Goal: Book appointment/travel/reservation

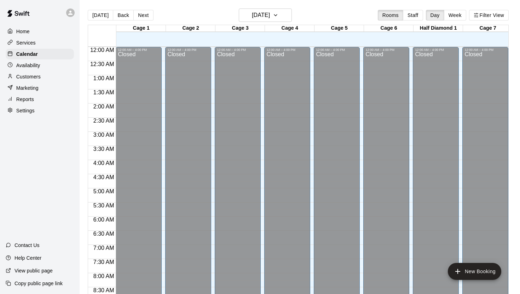
scroll to position [402, 0]
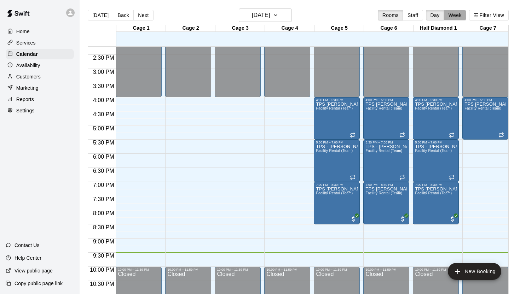
click at [454, 18] on button "Week" at bounding box center [455, 15] width 22 height 11
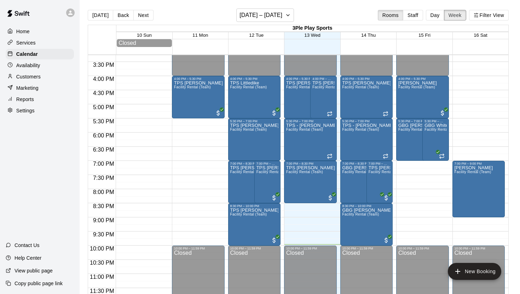
scroll to position [432, 0]
click at [141, 17] on button "Next" at bounding box center [143, 15] width 20 height 11
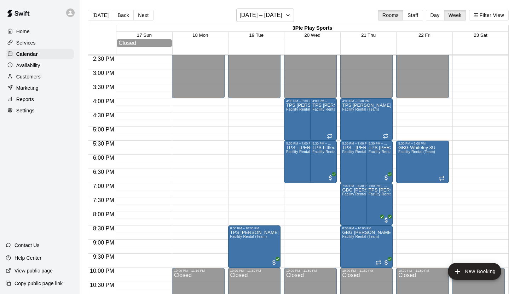
scroll to position [405, 0]
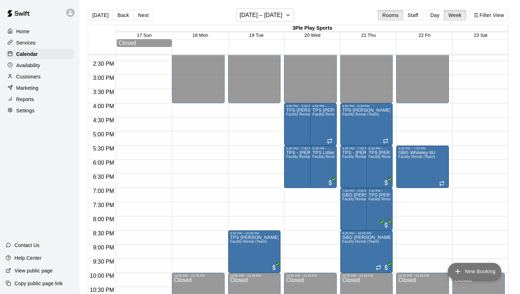
click at [469, 267] on button "New Booking" at bounding box center [474, 271] width 53 height 17
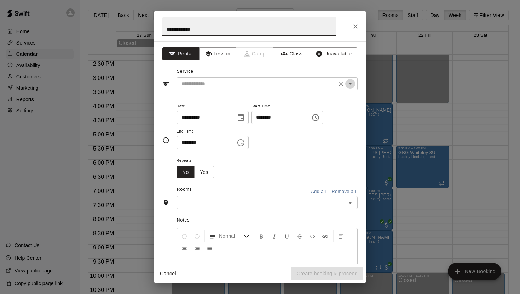
click at [347, 85] on icon "Open" at bounding box center [350, 84] width 8 height 8
type input "**********"
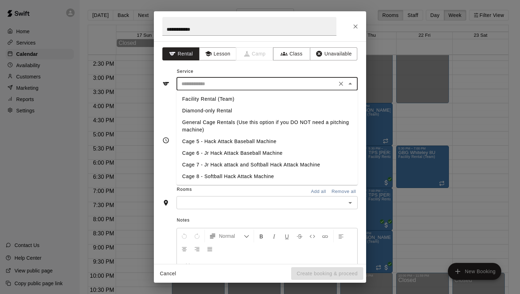
click at [238, 99] on li "Facility Rental (Team)" at bounding box center [266, 99] width 181 height 12
type input "**********"
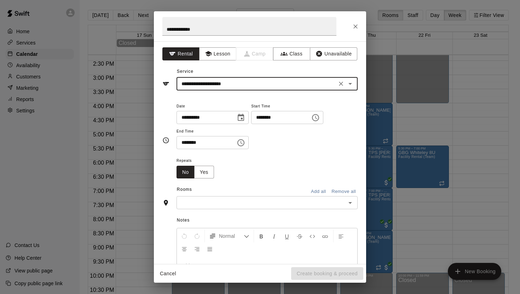
click at [242, 141] on icon "Choose time, selected time is 4:30 PM" at bounding box center [241, 143] width 8 height 8
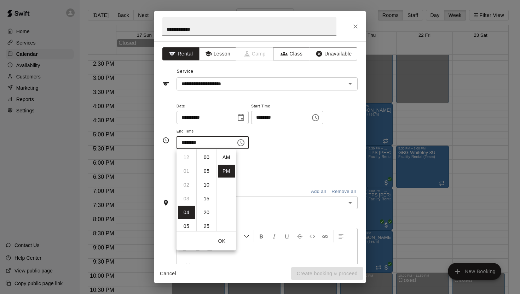
scroll to position [13, 0]
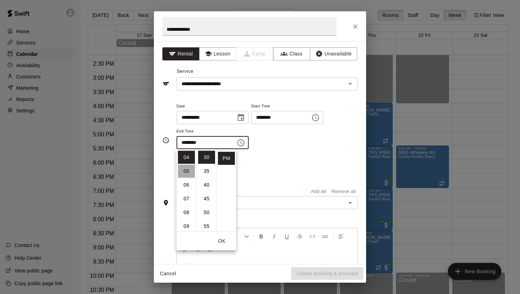
click at [187, 172] on li "05" at bounding box center [186, 171] width 17 height 13
type input "********"
click at [222, 243] on button "OK" at bounding box center [221, 241] width 23 height 13
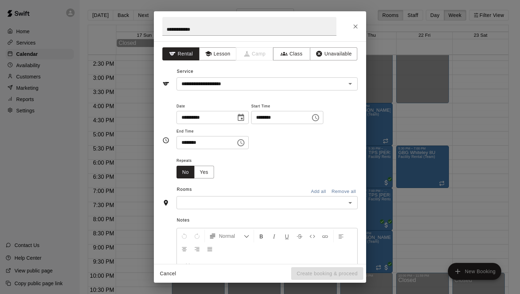
click at [347, 205] on icon "Open" at bounding box center [350, 203] width 8 height 8
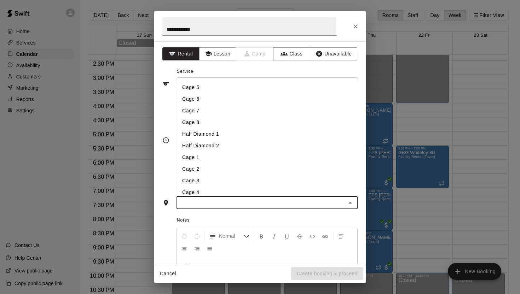
click at [229, 134] on li "Half Diamond 1" at bounding box center [266, 134] width 181 height 12
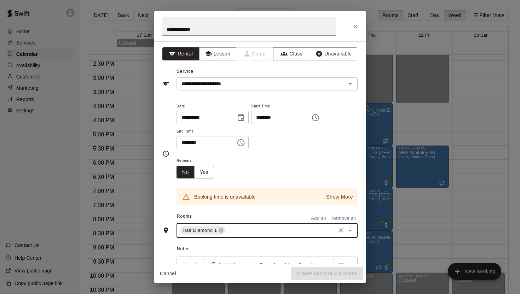
click at [244, 115] on icon "Choose date, selected date is Aug 20, 2025" at bounding box center [241, 117] width 6 height 7
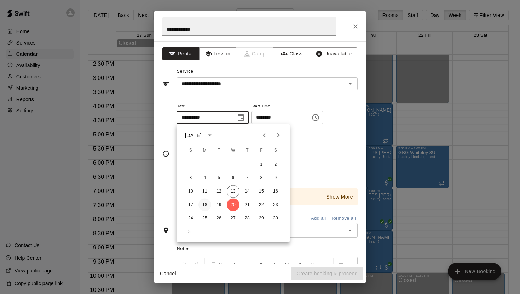
click at [204, 204] on button "18" at bounding box center [204, 205] width 13 height 13
type input "**********"
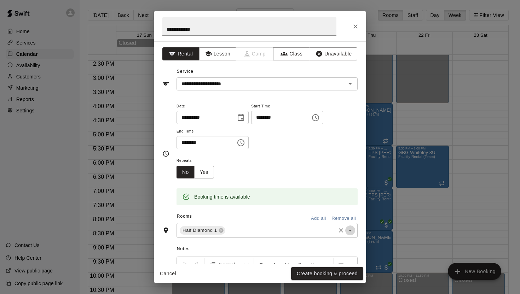
click at [347, 233] on icon "Open" at bounding box center [350, 230] width 8 height 8
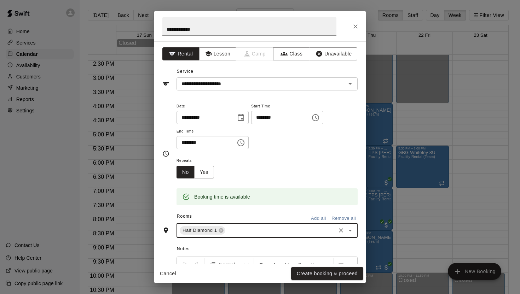
click at [199, 199] on div "Booking time is available" at bounding box center [222, 197] width 56 height 13
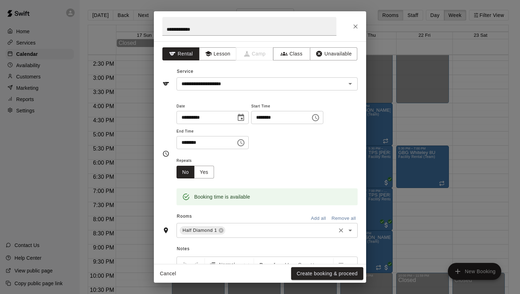
click at [352, 228] on icon "Open" at bounding box center [350, 230] width 8 height 8
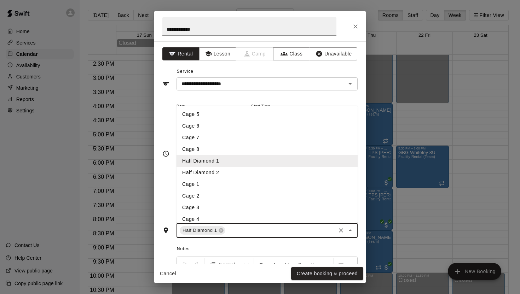
click at [211, 116] on li "Cage 5" at bounding box center [266, 115] width 181 height 12
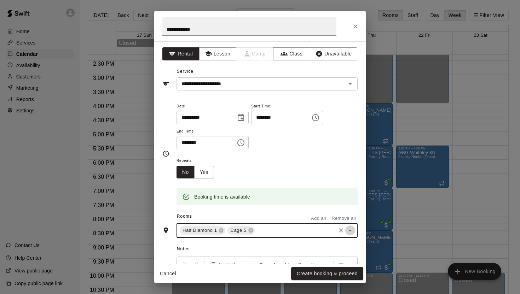
click at [350, 229] on icon "Open" at bounding box center [350, 230] width 8 height 8
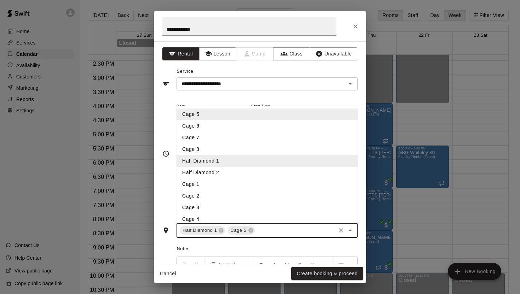
click at [209, 125] on li "Cage 6" at bounding box center [266, 126] width 181 height 12
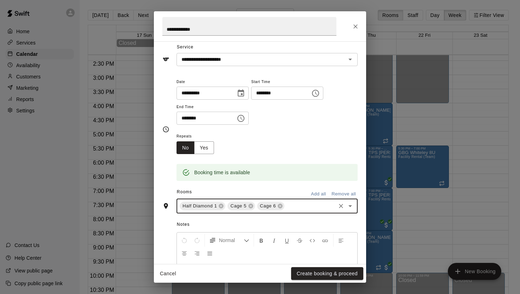
scroll to position [0, 0]
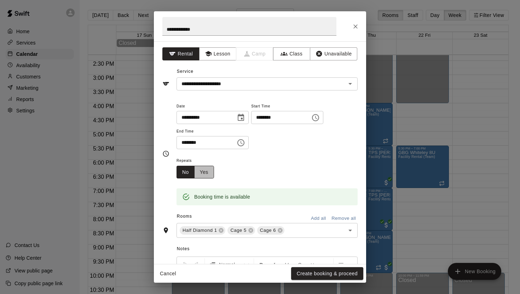
click at [199, 170] on button "Yes" at bounding box center [204, 172] width 20 height 13
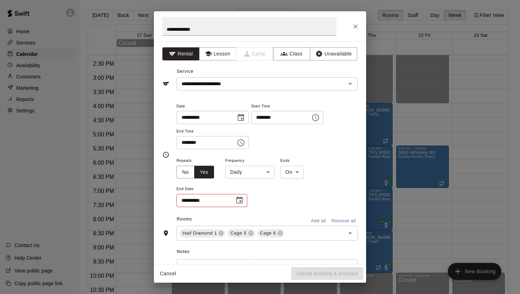
click at [266, 172] on body "Home Services Calendar Availability Customers Marketing Reports Settings Contac…" at bounding box center [260, 153] width 520 height 306
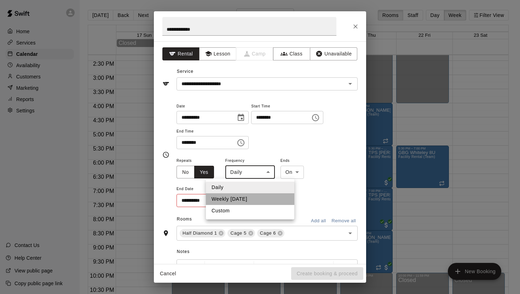
click at [245, 199] on li "Weekly [DATE]" at bounding box center [250, 199] width 88 height 12
type input "******"
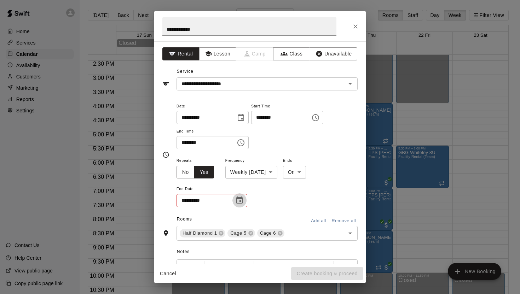
click at [240, 201] on icon "Choose date" at bounding box center [239, 200] width 6 height 7
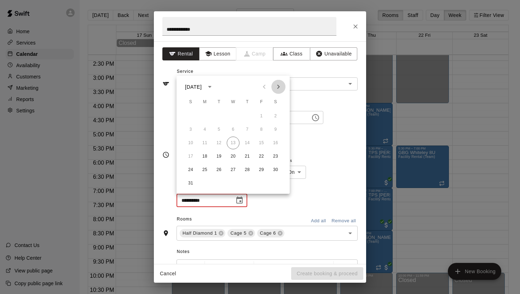
click at [279, 87] on icon "Next month" at bounding box center [278, 87] width 2 height 4
click at [206, 169] on button "29" at bounding box center [204, 170] width 13 height 13
type input "**********"
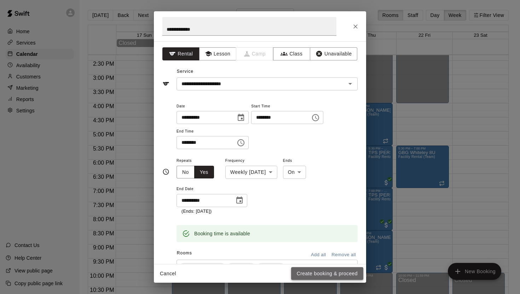
click at [328, 273] on button "Create booking & proceed" at bounding box center [327, 273] width 72 height 13
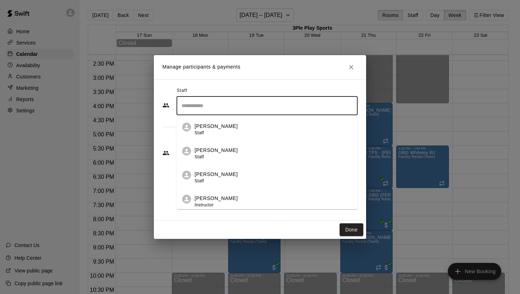
click at [281, 109] on input "Search staff" at bounding box center [267, 106] width 175 height 12
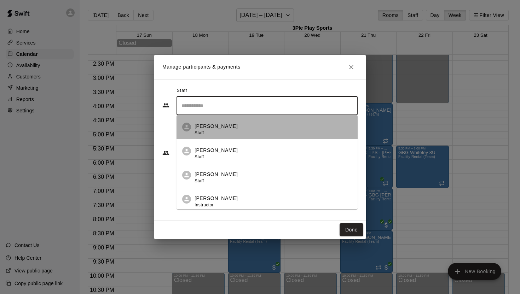
click at [232, 131] on div "[PERSON_NAME] Staff" at bounding box center [273, 130] width 157 height 14
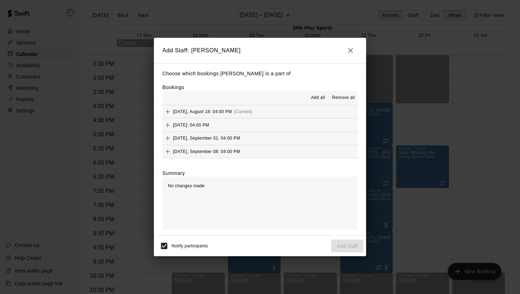
click at [349, 48] on icon "button" at bounding box center [350, 50] width 8 height 8
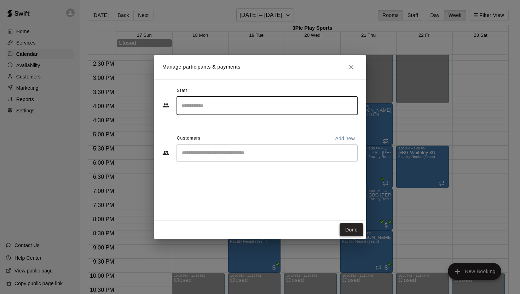
click at [351, 231] on button "Done" at bounding box center [352, 230] width 24 height 13
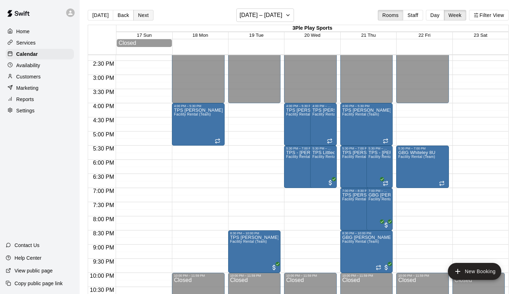
click at [143, 16] on button "Next" at bounding box center [143, 15] width 20 height 11
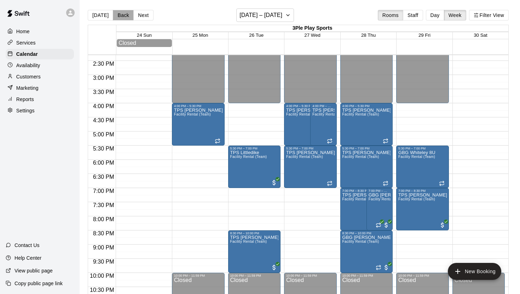
click at [121, 17] on button "Back" at bounding box center [123, 15] width 21 height 11
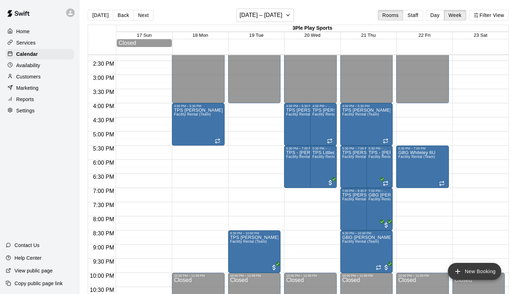
click at [480, 268] on button "New Booking" at bounding box center [474, 271] width 53 height 17
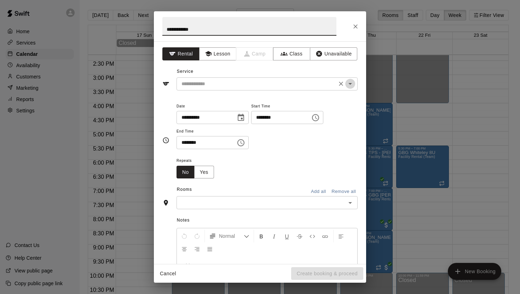
click at [351, 87] on icon "Open" at bounding box center [350, 84] width 8 height 8
type input "**********"
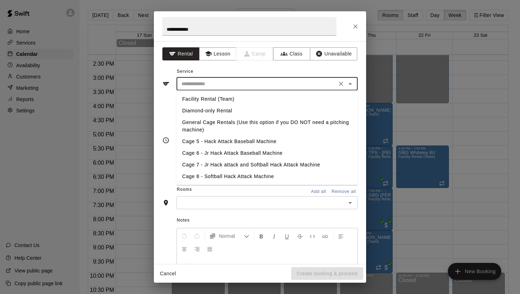
click at [236, 96] on li "Facility Rental (Team)" at bounding box center [266, 99] width 181 height 12
type input "**********"
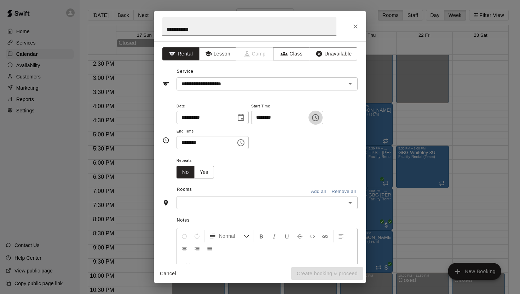
click at [320, 117] on icon "Choose time, selected time is 4:00 PM" at bounding box center [315, 118] width 8 height 8
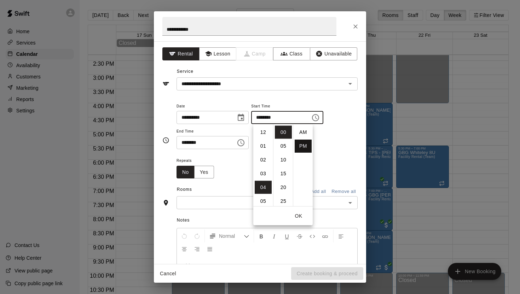
scroll to position [13, 0]
click at [263, 145] on li "05" at bounding box center [263, 146] width 17 height 13
click at [243, 143] on icon "Choose time, selected time is 4:30 PM" at bounding box center [242, 142] width 2 height 3
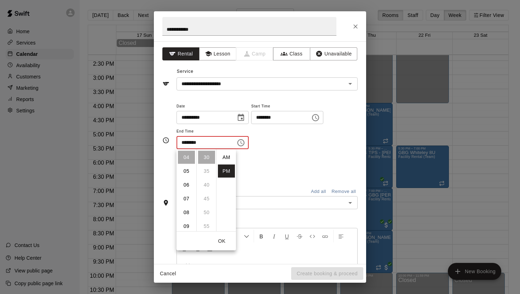
scroll to position [13, 0]
click at [320, 117] on icon "Choose time, selected time is 5:00 PM" at bounding box center [315, 118] width 8 height 8
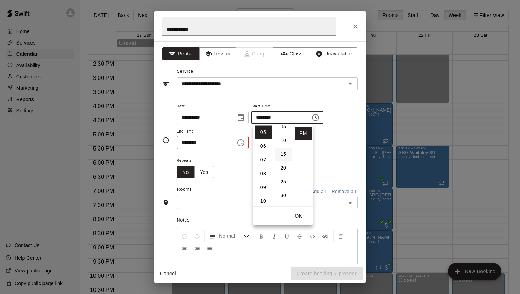
scroll to position [21, 0]
click at [283, 195] on li "30" at bounding box center [283, 194] width 17 height 13
type input "********"
click at [241, 145] on icon "Choose time, selected time is 4:30 PM" at bounding box center [240, 142] width 7 height 7
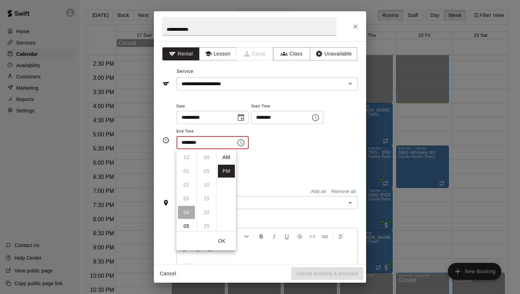
scroll to position [13, 0]
click at [188, 197] on li "07" at bounding box center [186, 198] width 17 height 13
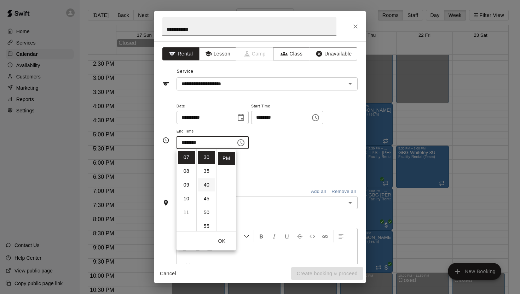
scroll to position [0, 0]
click at [209, 158] on li "00" at bounding box center [206, 157] width 17 height 13
type input "********"
click at [222, 239] on button "OK" at bounding box center [221, 241] width 23 height 13
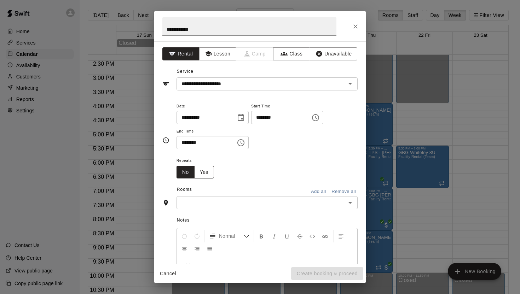
click at [209, 173] on button "Yes" at bounding box center [204, 172] width 20 height 13
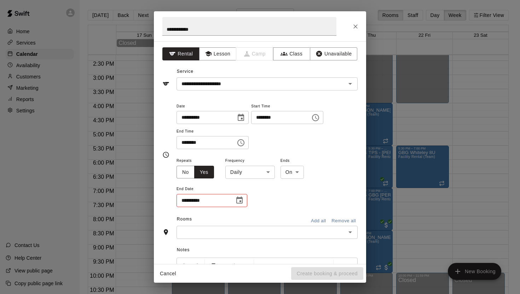
click at [263, 174] on body "Home Services Calendar Availability Customers Marketing Reports Settings Contac…" at bounding box center [260, 153] width 520 height 306
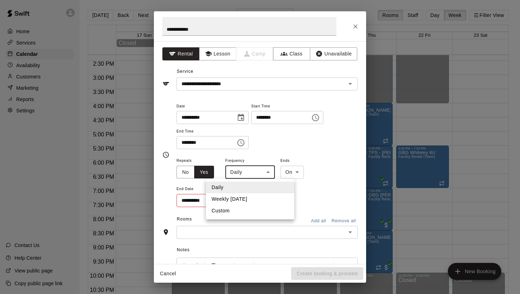
click at [250, 199] on li "Weekly [DATE]" at bounding box center [250, 199] width 88 height 12
type input "******"
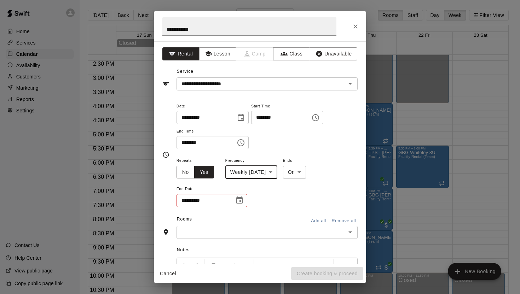
click at [244, 120] on icon "Choose date, selected date is Aug 20, 2025" at bounding box center [241, 118] width 8 height 8
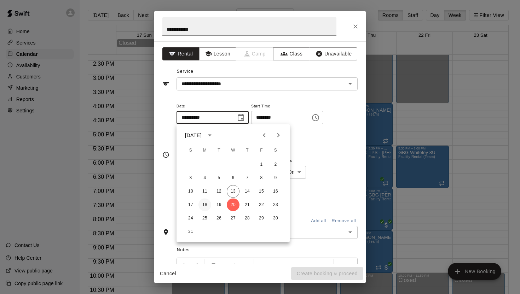
click at [206, 204] on button "18" at bounding box center [204, 205] width 13 height 13
type input "**********"
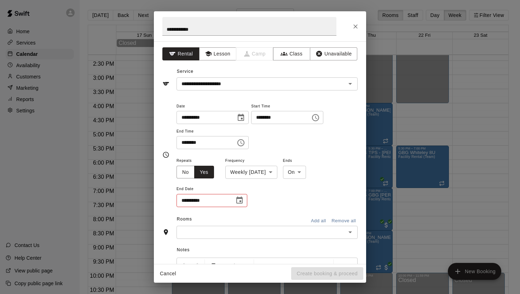
click at [236, 200] on icon "Choose date" at bounding box center [239, 200] width 8 height 8
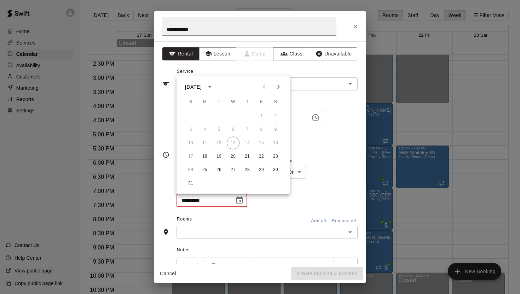
click at [277, 90] on icon "Next month" at bounding box center [278, 87] width 8 height 8
click at [205, 166] on button "29" at bounding box center [204, 170] width 13 height 13
type input "**********"
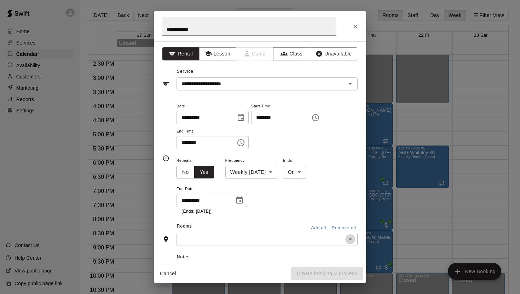
click at [348, 239] on icon "Open" at bounding box center [350, 239] width 8 height 8
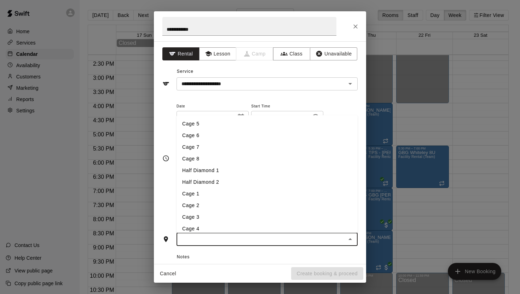
click at [280, 173] on li "Half Diamond 1" at bounding box center [266, 171] width 181 height 12
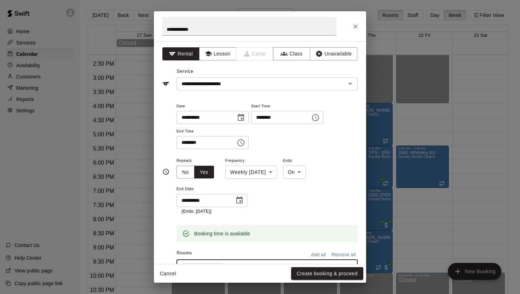
scroll to position [24, 0]
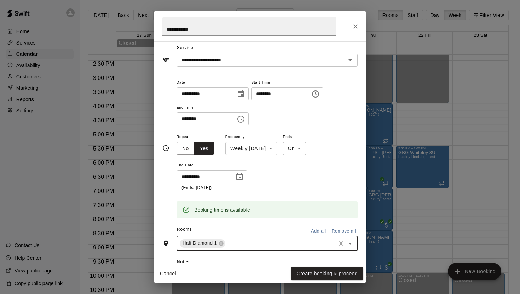
click at [349, 243] on icon "Open" at bounding box center [350, 244] width 4 height 2
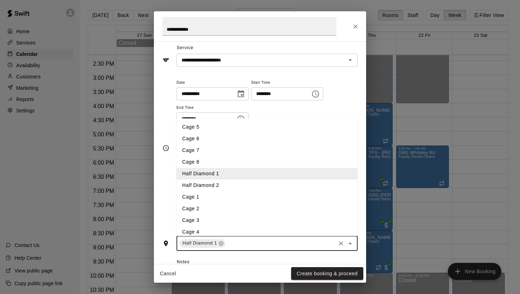
click at [243, 131] on li "Cage 5" at bounding box center [266, 127] width 181 height 12
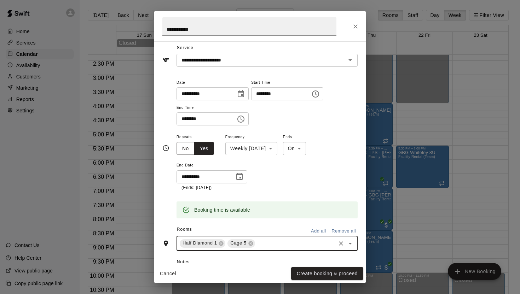
click at [350, 240] on icon "Open" at bounding box center [350, 243] width 8 height 8
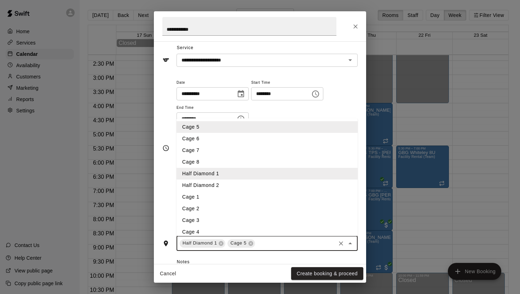
click at [233, 135] on li "Cage 6" at bounding box center [266, 139] width 181 height 12
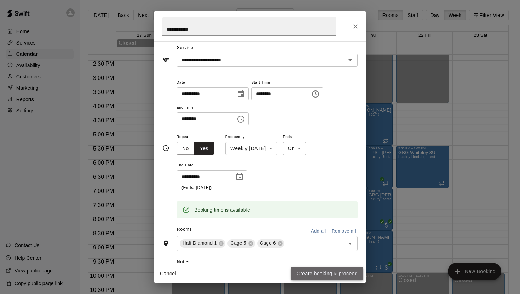
click at [329, 271] on button "Create booking & proceed" at bounding box center [327, 273] width 72 height 13
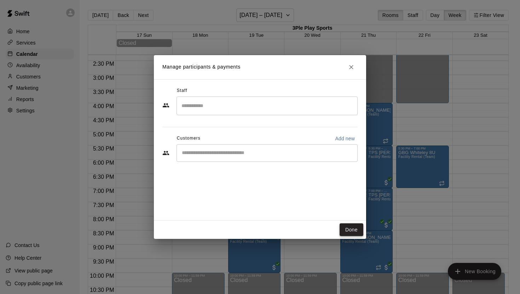
click at [353, 229] on button "Done" at bounding box center [352, 230] width 24 height 13
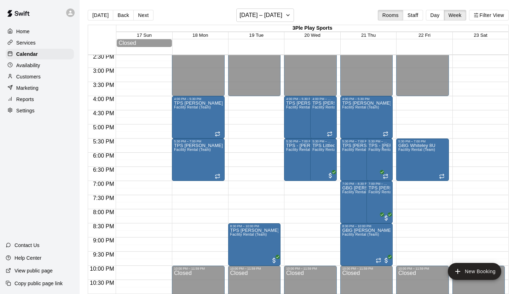
scroll to position [415, 0]
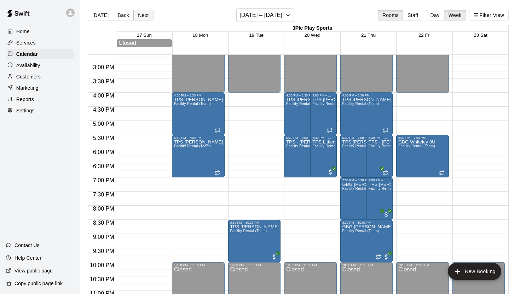
click at [145, 17] on button "Next" at bounding box center [143, 15] width 20 height 11
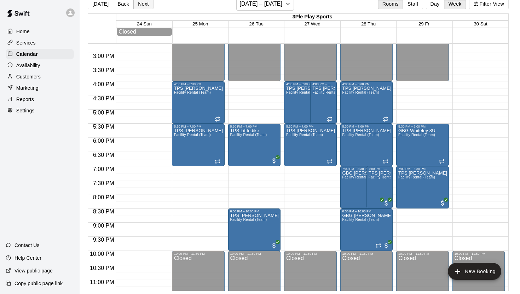
scroll to position [0, 0]
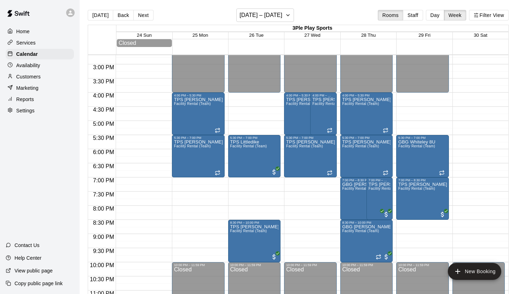
click at [153, 17] on div "[DATE] Back Next [DATE] – [DATE] Rooms Staff Day Week Filter View" at bounding box center [298, 16] width 421 height 16
